Goal: Transaction & Acquisition: Purchase product/service

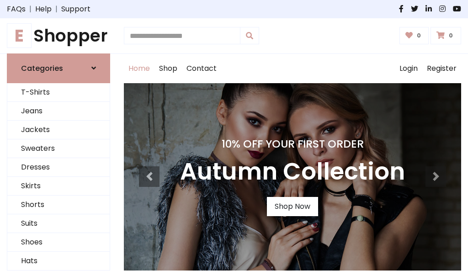
click at [234, 138] on h4 "10% Off Your First Order" at bounding box center [292, 144] width 225 height 13
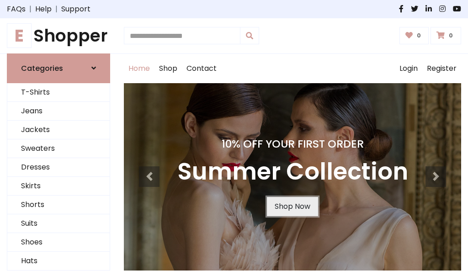
click at [292, 206] on link "Shop Now" at bounding box center [292, 206] width 51 height 19
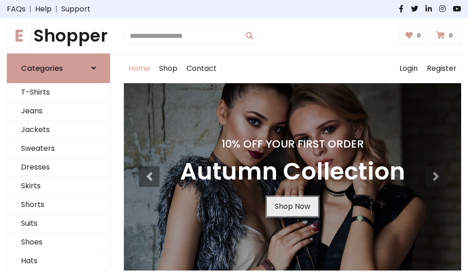
click at [292, 206] on link "Shop Now" at bounding box center [292, 206] width 51 height 19
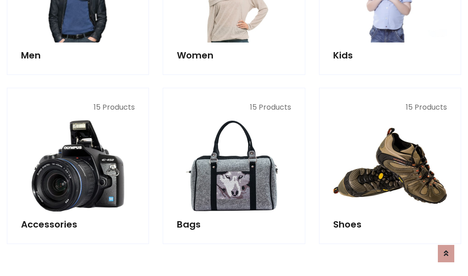
scroll to position [912, 0]
